Goal: Task Accomplishment & Management: Manage account settings

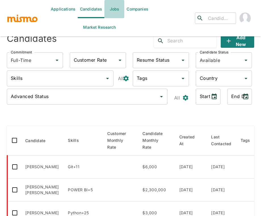
click at [116, 9] on link "Jobs" at bounding box center [115, 9] width 20 height 18
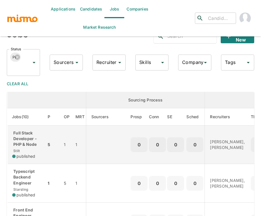
click at [24, 136] on p "Full Stack Developer - PHP & Node" at bounding box center [27, 138] width 30 height 17
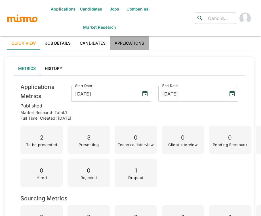
click at [133, 44] on link "Applications" at bounding box center [129, 43] width 39 height 14
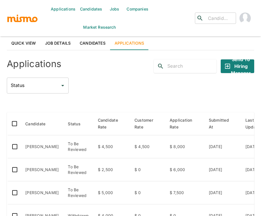
click at [88, 66] on div "Applications" at bounding box center [54, 64] width 105 height 18
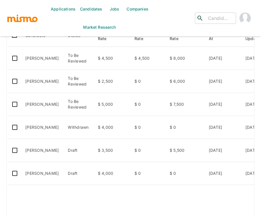
scroll to position [101, 0]
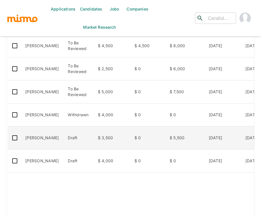
click at [47, 136] on td "Sebastian Ocaño" at bounding box center [42, 137] width 43 height 23
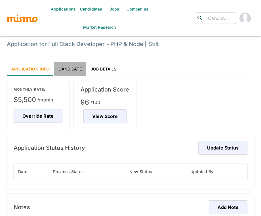
click at [70, 68] on link "Candidate" at bounding box center [70, 69] width 32 height 14
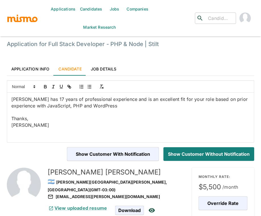
click at [165, 176] on h5 "Sebastian Ocaño" at bounding box center [118, 172] width 140 height 9
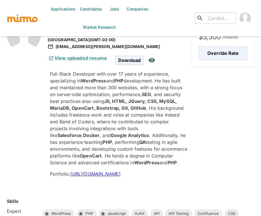
scroll to position [151, 0]
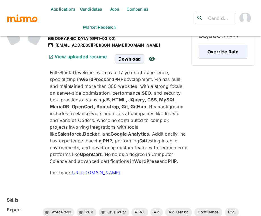
click at [121, 170] on link "https://sebaocano.com/#portfolio" at bounding box center [95, 173] width 51 height 6
click at [101, 95] on p "Full-Stack Developer with over 17 years of experience, specializing in WordPres…" at bounding box center [119, 116] width 138 height 95
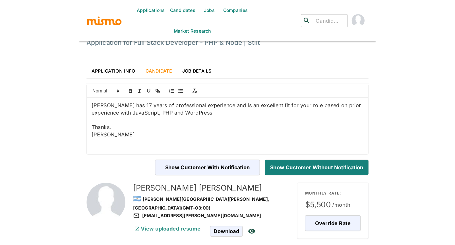
scroll to position [0, 0]
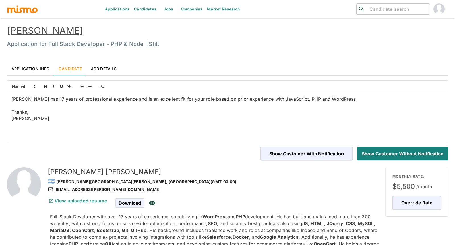
click at [55, 32] on link "Sebastian Ocaño" at bounding box center [45, 30] width 76 height 11
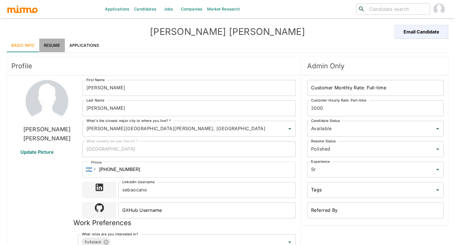
click at [53, 45] on link "Resume" at bounding box center [52, 46] width 26 height 14
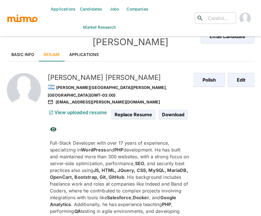
click at [162, 165] on p "Full-Stack Developer with over 17 years of experience, specializing in WordPres…" at bounding box center [120, 187] width 140 height 95
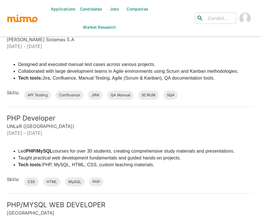
scroll to position [745, 0]
